Goal: Find specific page/section: Find specific page/section

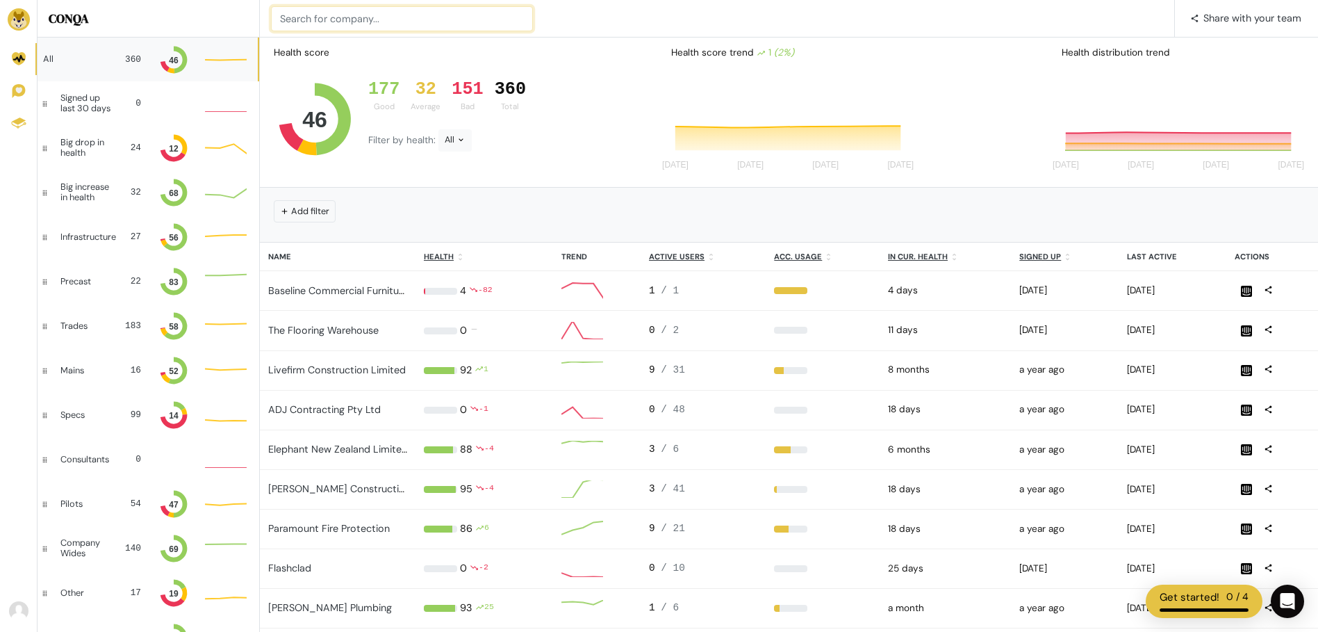
click at [372, 20] on input at bounding box center [402, 18] width 262 height 25
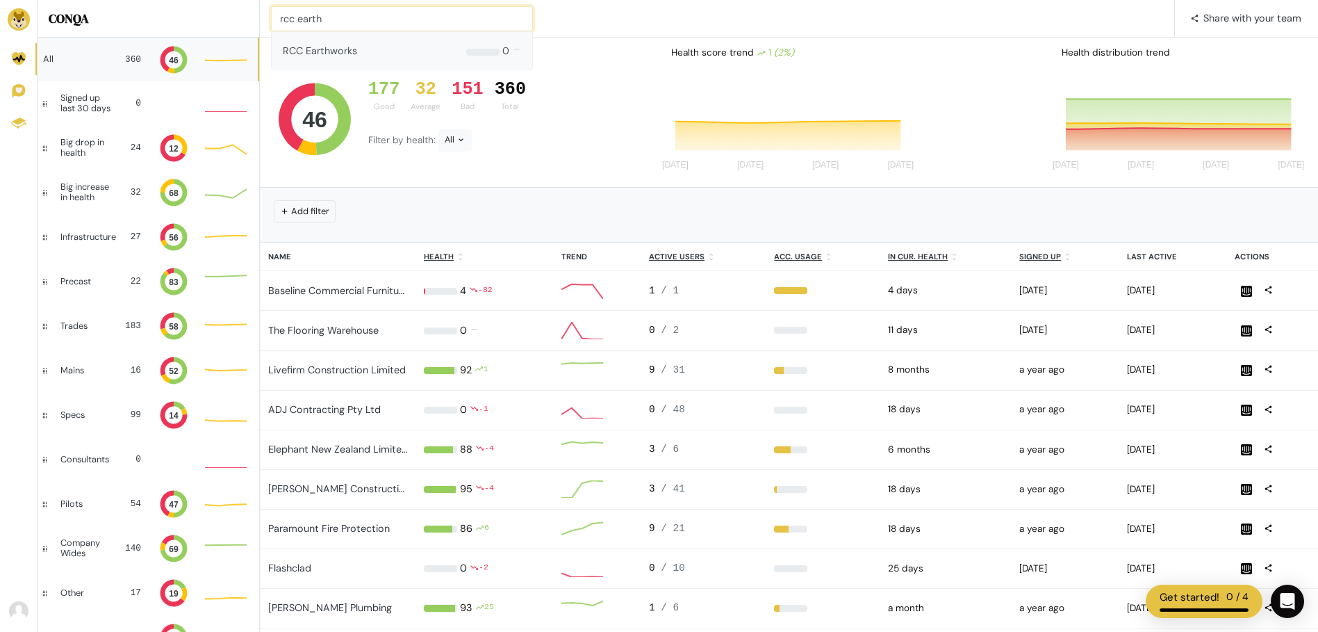
type input "rcc earth"
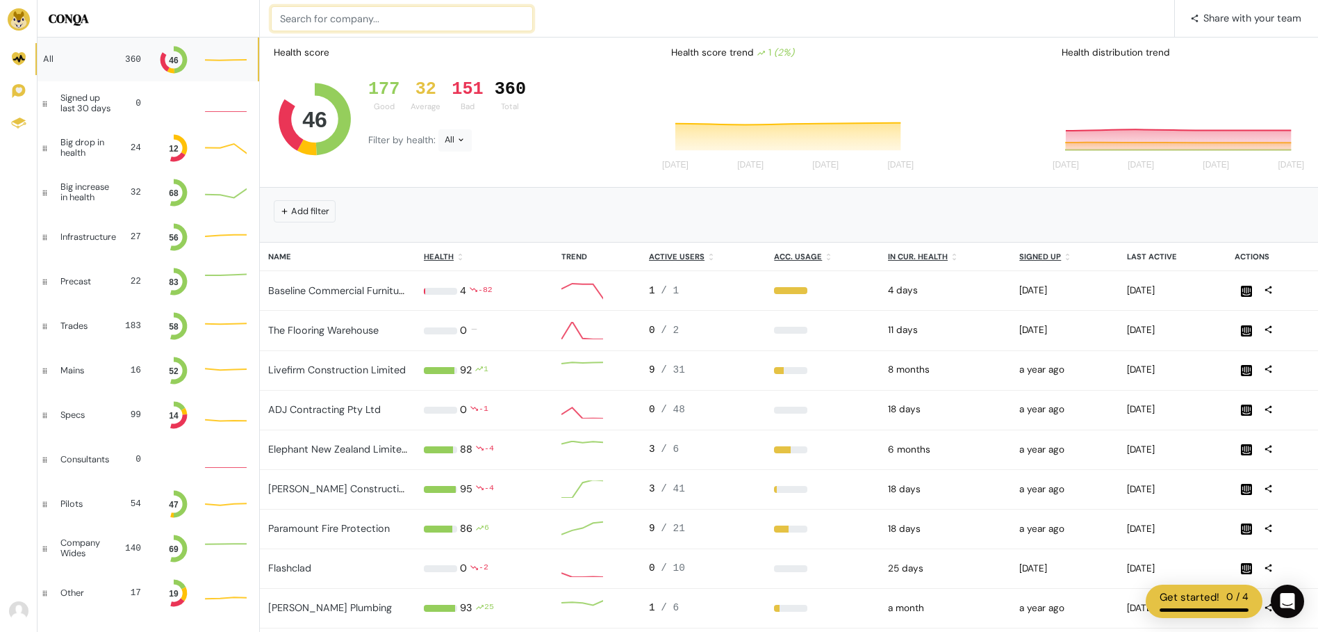
click at [363, 21] on input at bounding box center [402, 18] width 262 height 25
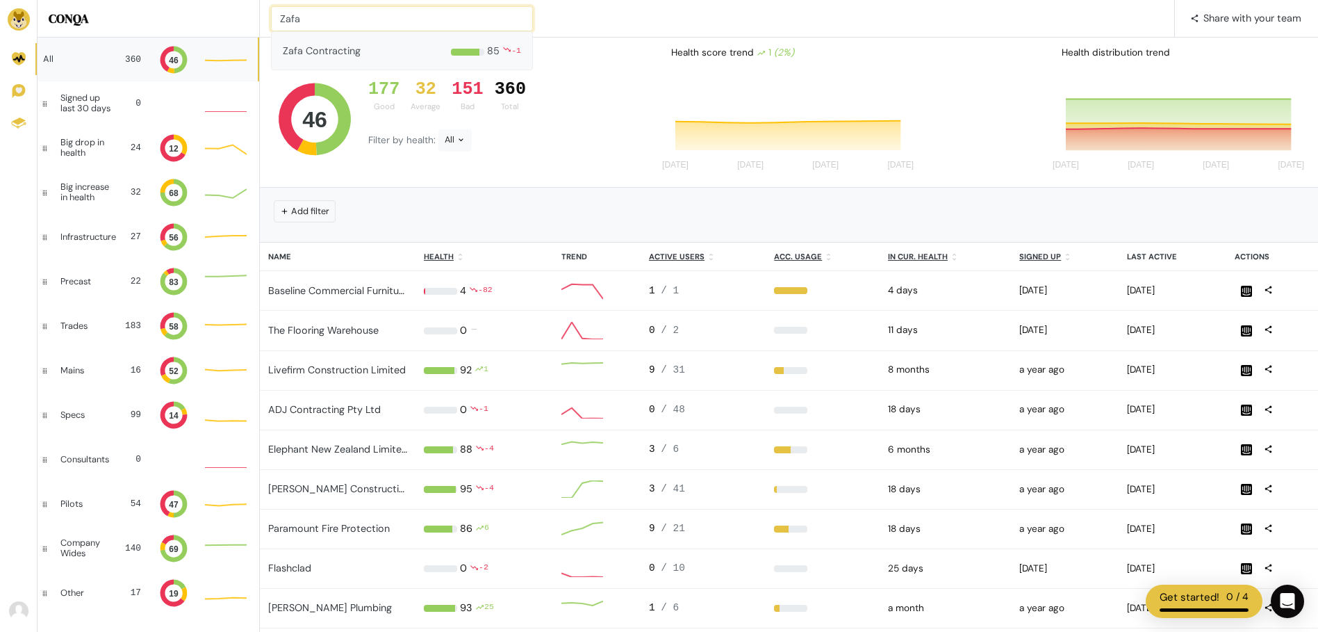
type input "Zafa"
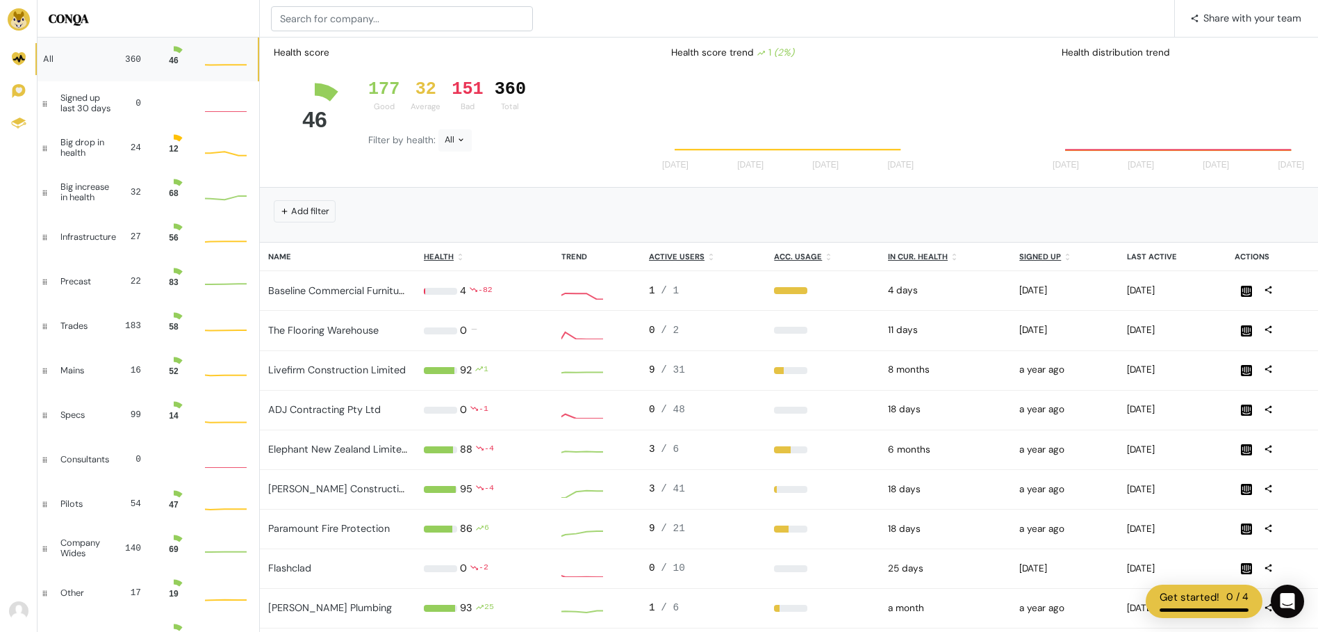
scroll to position [28, 31]
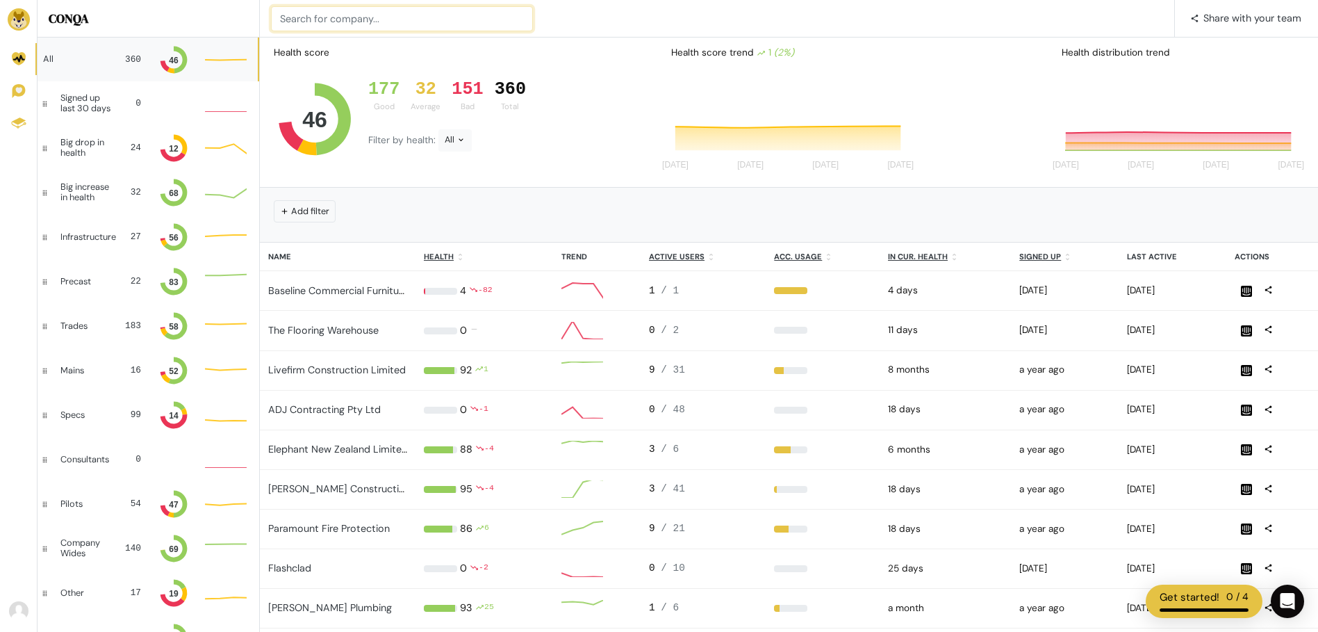
click at [356, 22] on input at bounding box center [402, 18] width 262 height 25
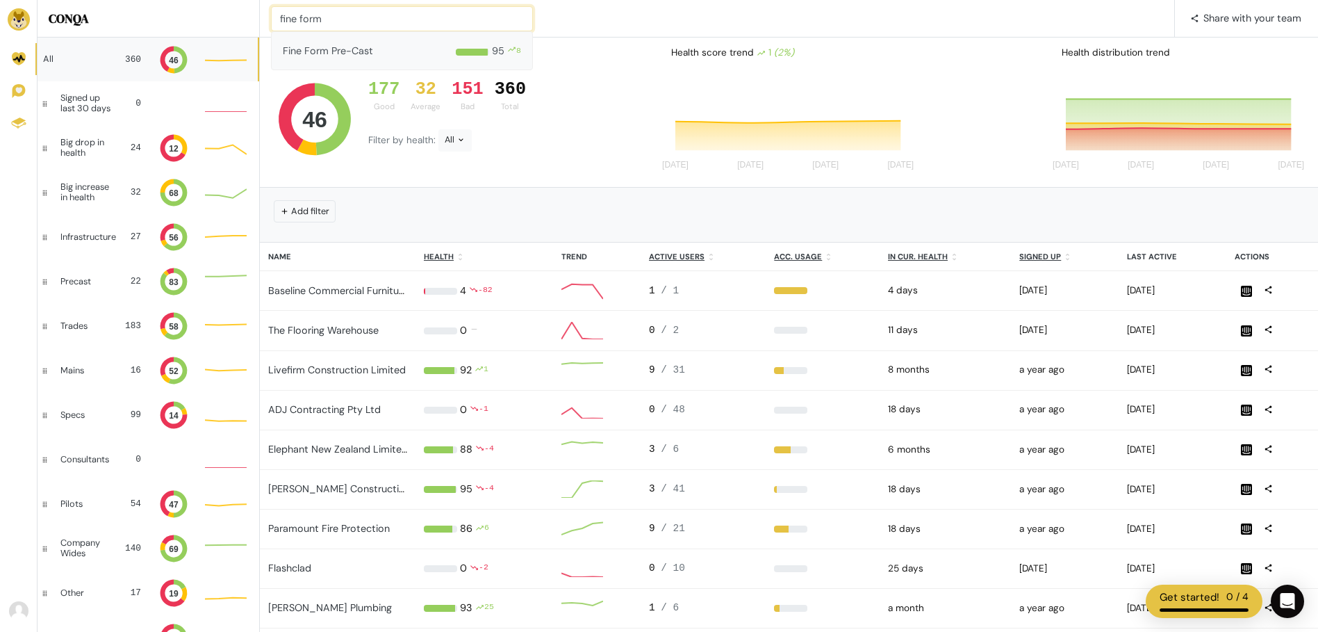
type input "fine form"
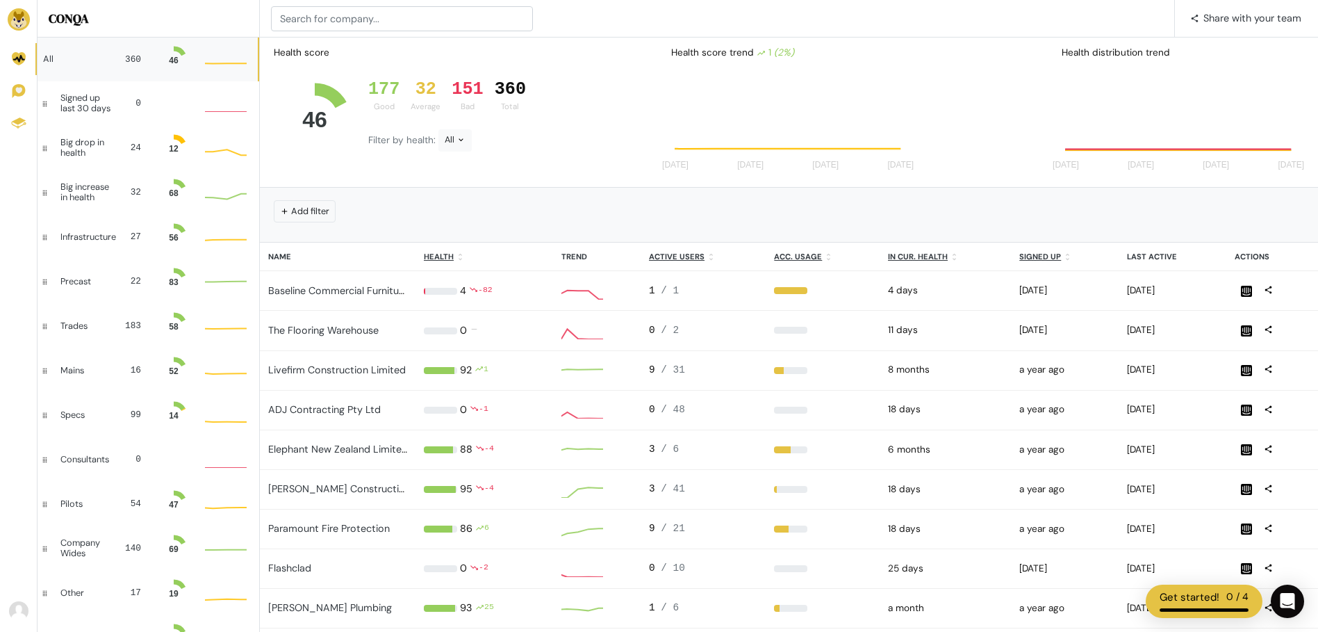
scroll to position [28, 31]
click at [361, 24] on input at bounding box center [402, 18] width 262 height 25
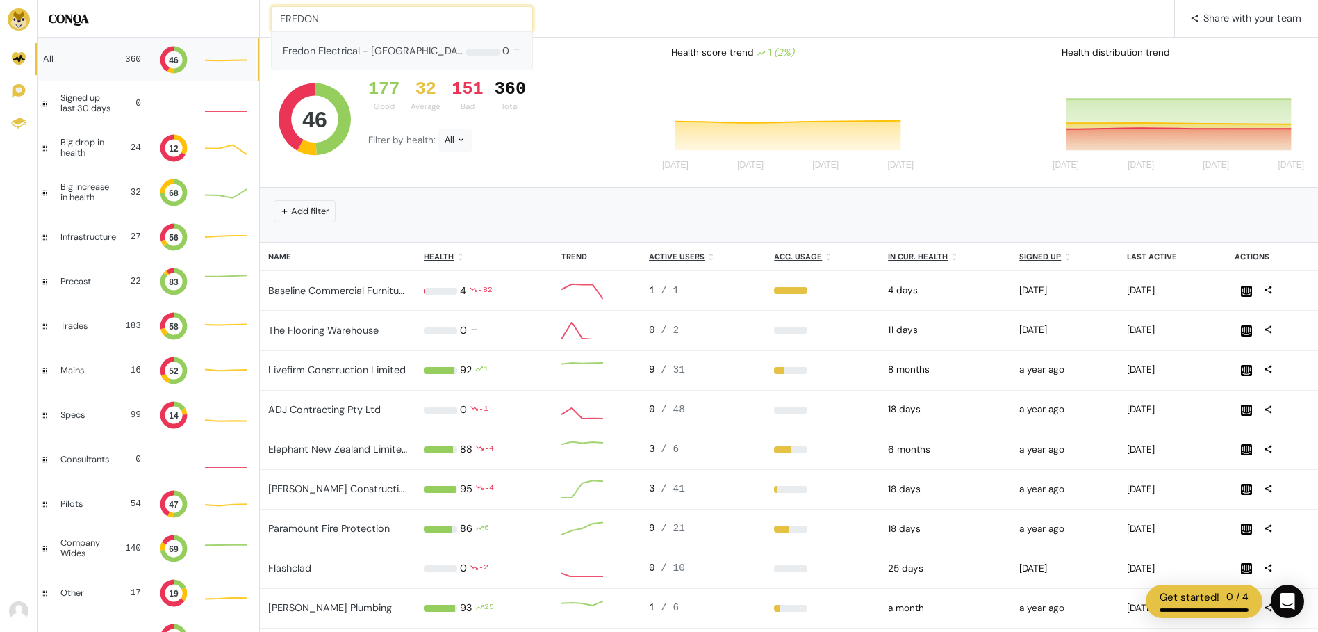
type input "FREDON"
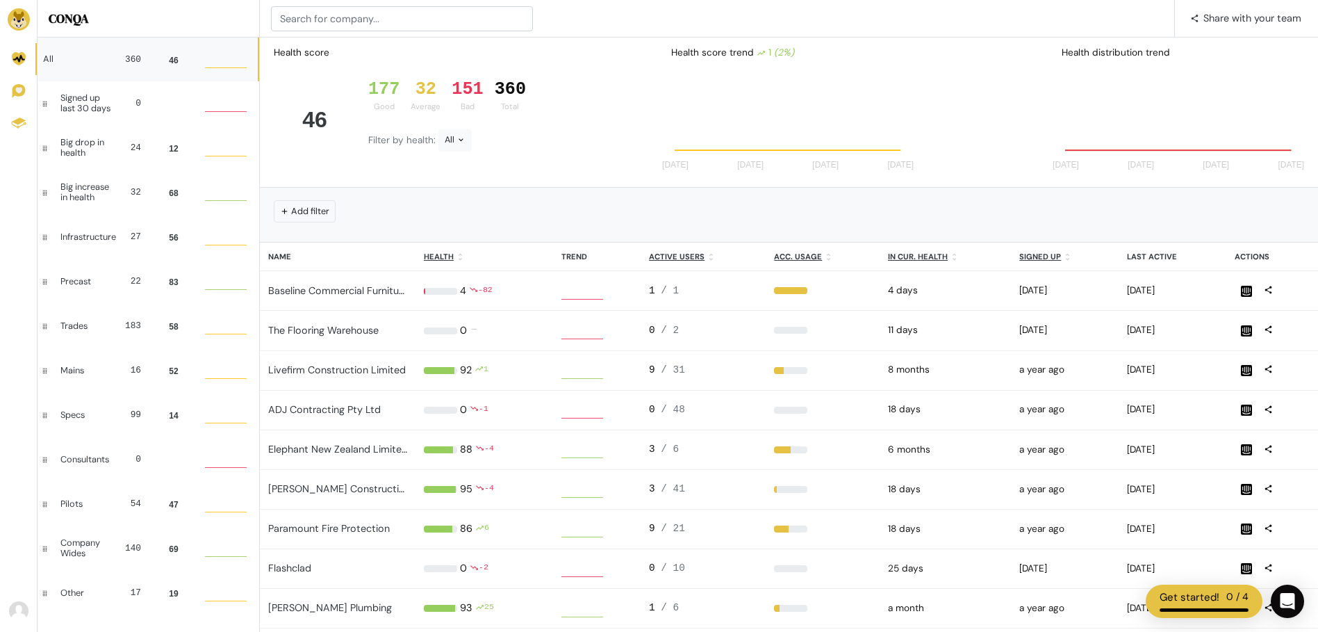
scroll to position [28, 31]
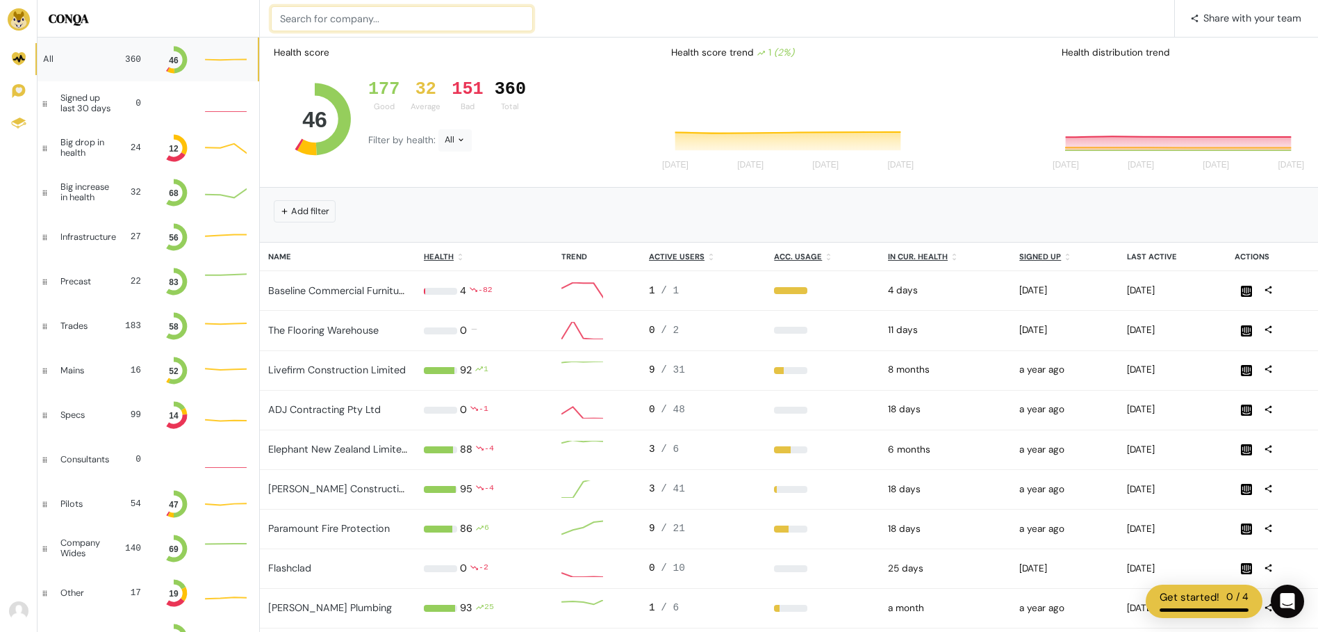
click at [312, 26] on input at bounding box center [402, 18] width 262 height 25
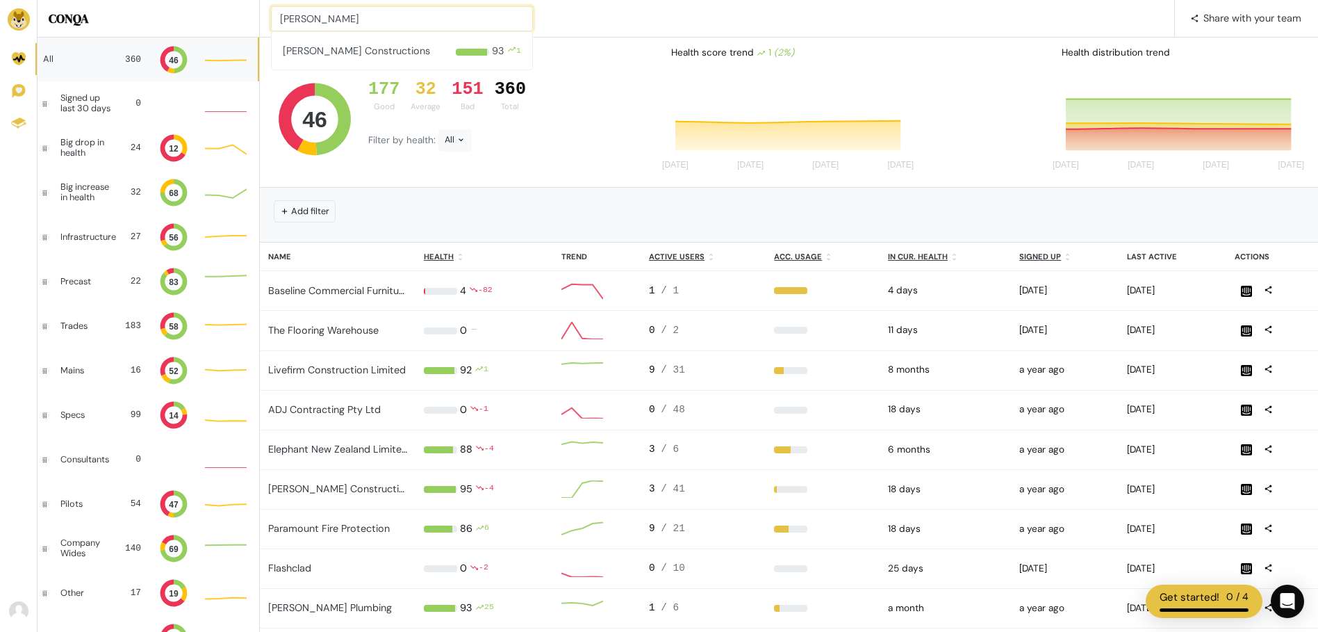
click at [342, 20] on input "DOVAL" at bounding box center [402, 18] width 262 height 25
type input "DOVAL"
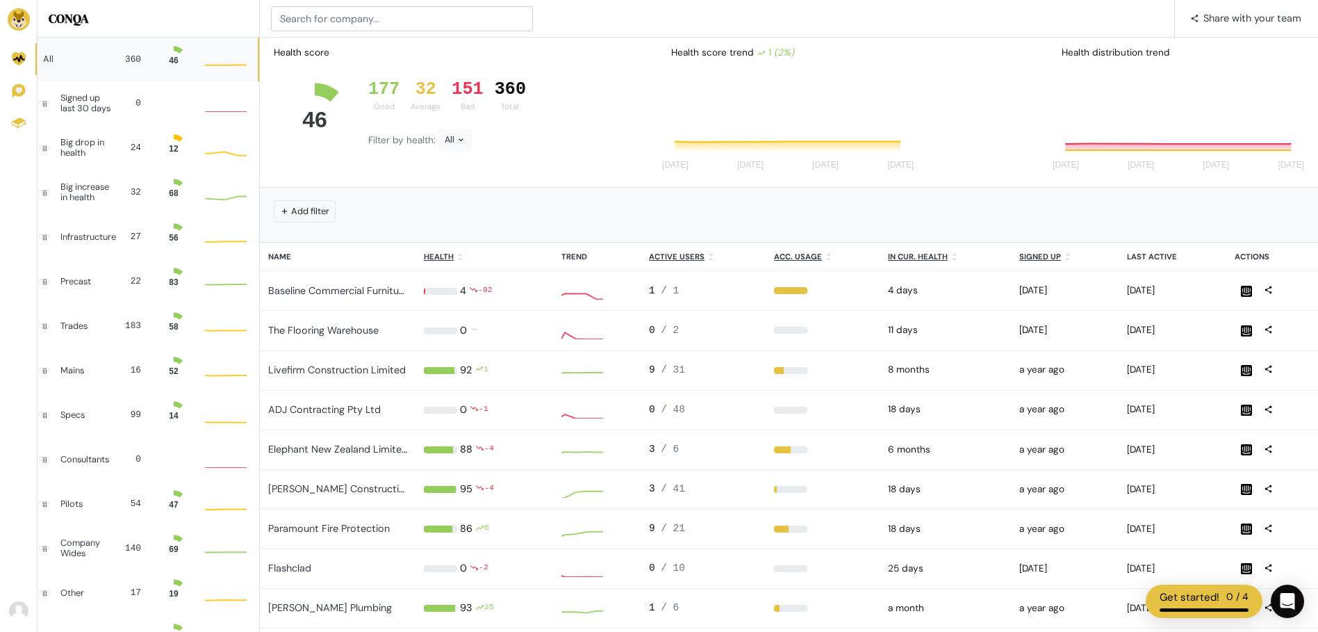
scroll to position [28, 31]
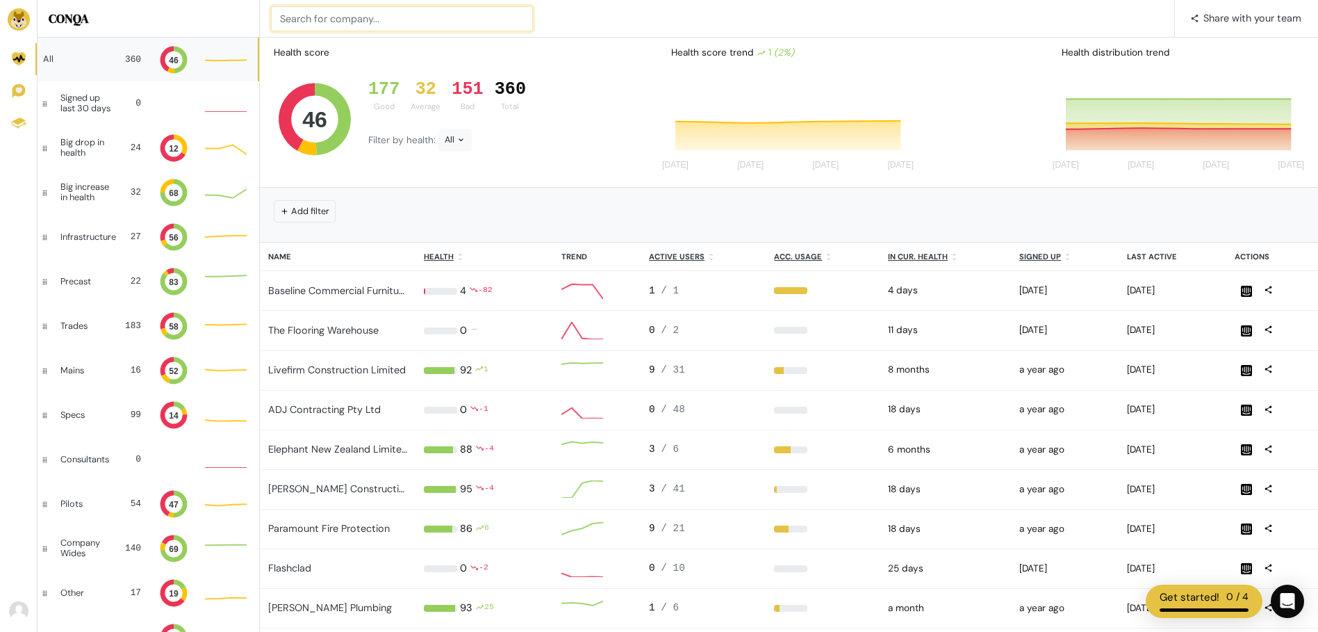
click at [334, 14] on input at bounding box center [402, 18] width 262 height 25
type input "Durnco"
